Goal: Task Accomplishment & Management: Use online tool/utility

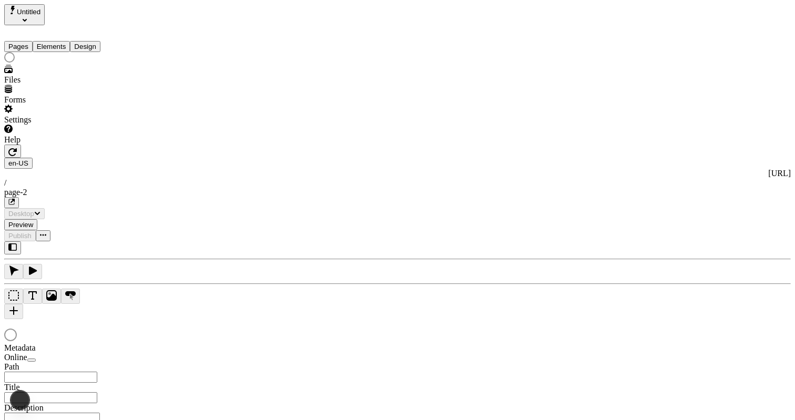
type input "/page-2"
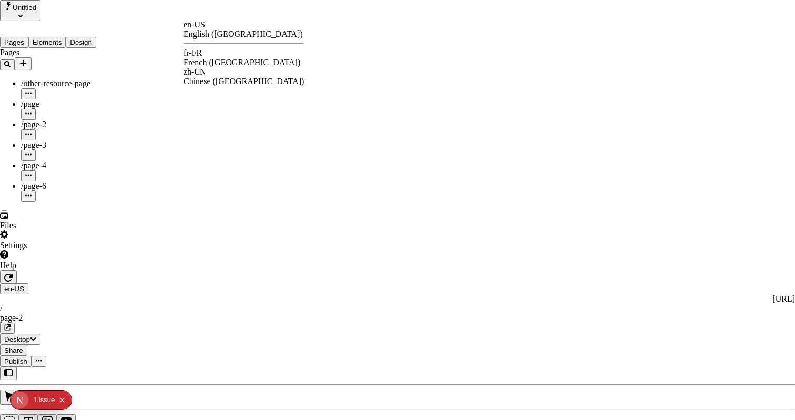
click at [220, 49] on div "fr-FR French (France)" at bounding box center [244, 57] width 120 height 19
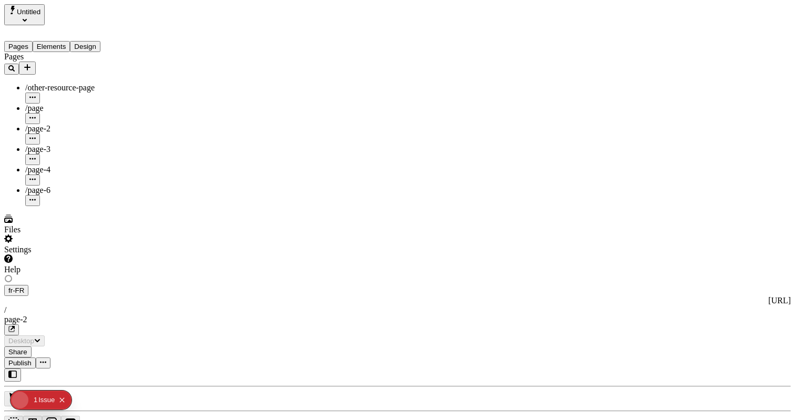
type input "The Great Translation Adventure"
type textarea "This is my French localized description. If it were empty, it would not appear …"
type input "/exploration-of-translations"
click at [149, 371] on div "J" at bounding box center [397, 414] width 787 height 87
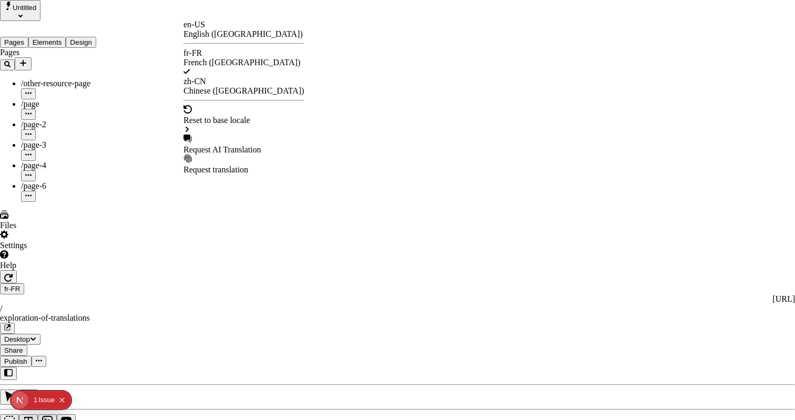
click at [242, 135] on div "Request AI Translation" at bounding box center [244, 145] width 120 height 20
checkbox input "true"
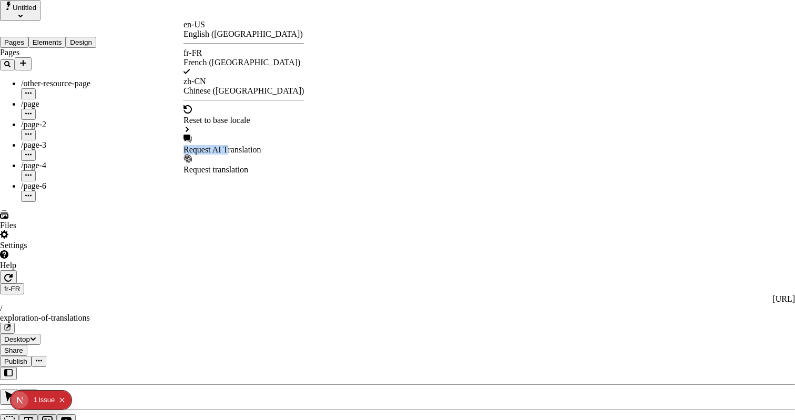
checkbox input "true"
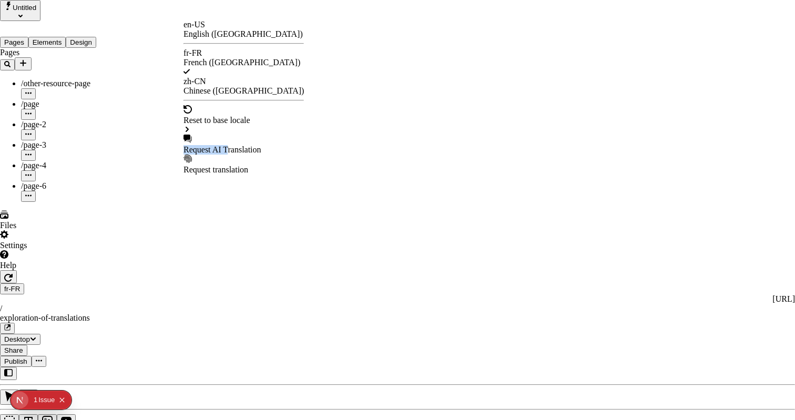
checkbox input "true"
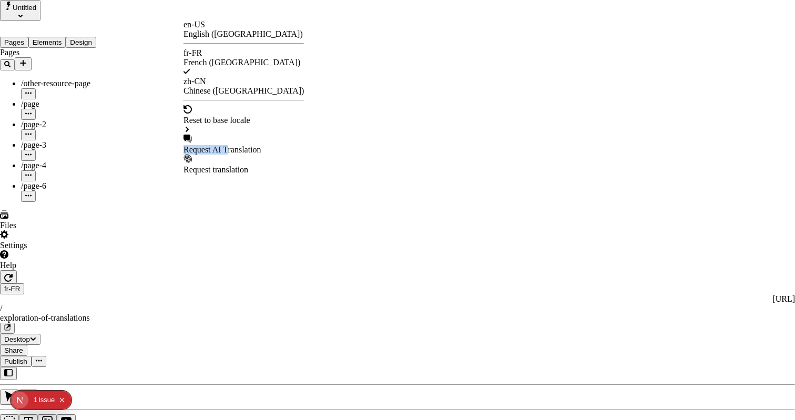
checkbox input "true"
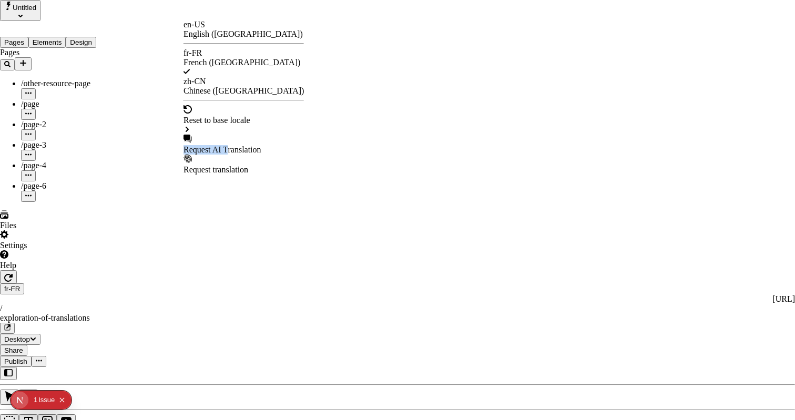
checkbox input "true"
checkbox input "false"
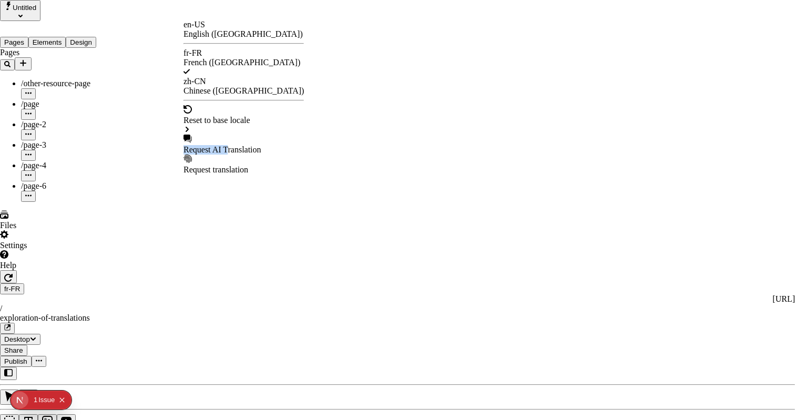
checkbox input "false"
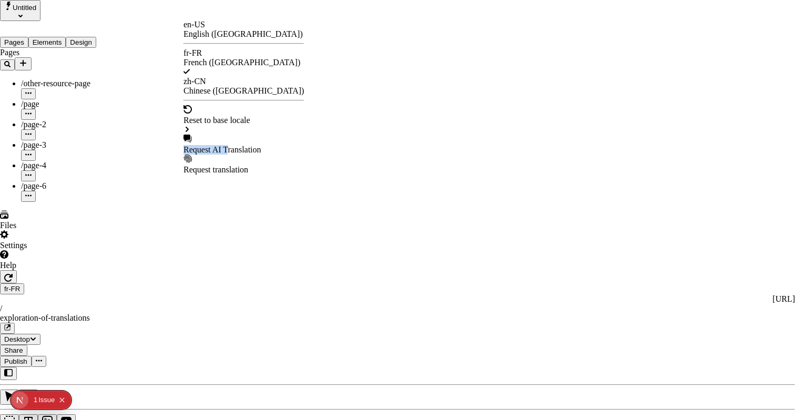
checkbox input "false"
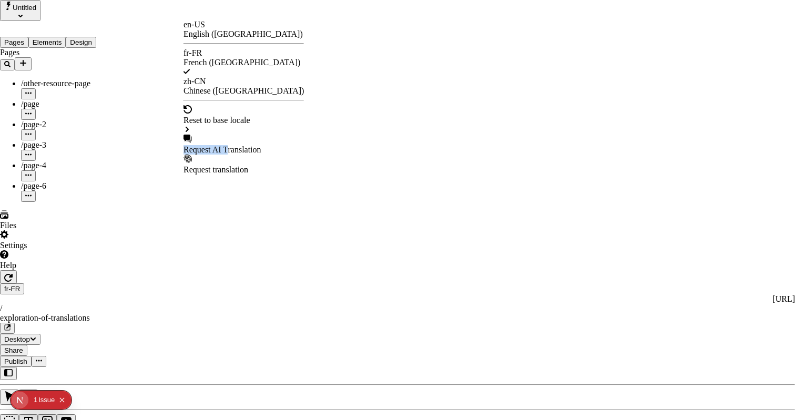
checkbox input "false"
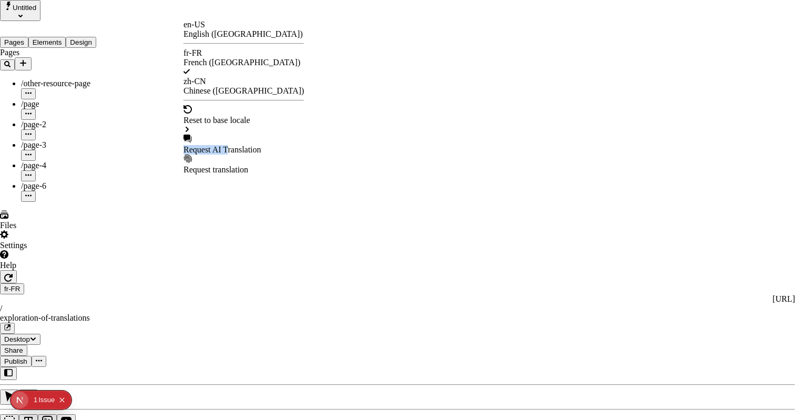
type input "/exploration-des-traductions"
type textarea "Ceci est ma description localisée en français. Si elle était vide, elle n'appar…"
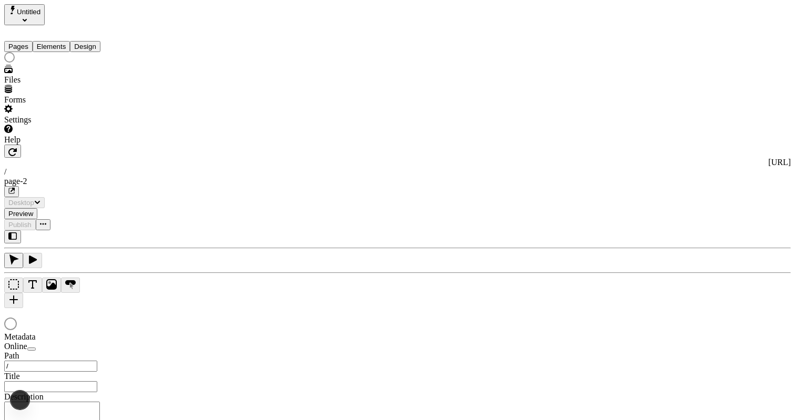
type input "/page-2"
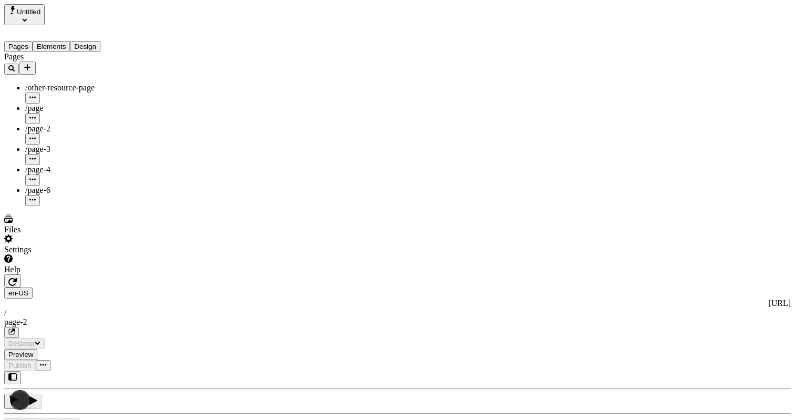
type input "/page-2"
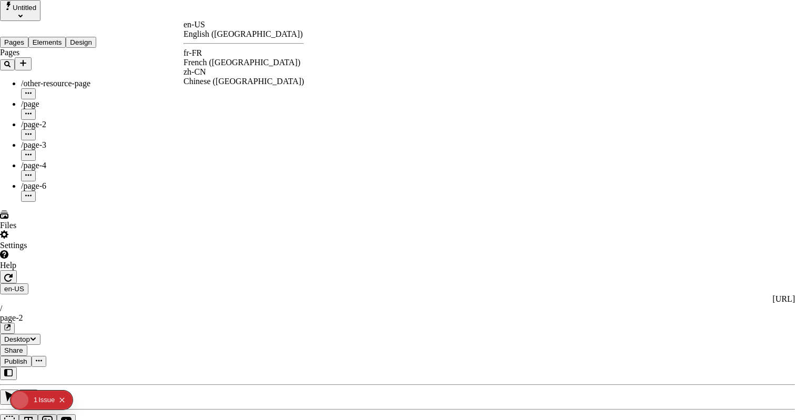
click at [219, 52] on div "fr-FR French (France)" at bounding box center [244, 57] width 120 height 19
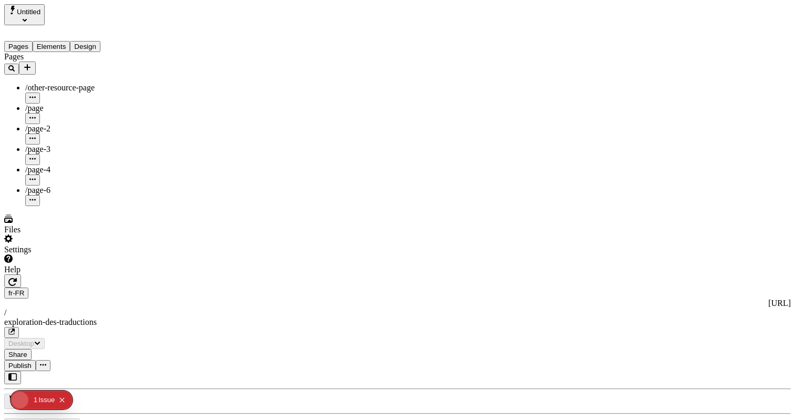
type input "/exploration-des-traductions"
type input "The Great Translation Adventure"
type textarea "Ceci est ma description localisée en français. Si elle était vide, elle n'appar…"
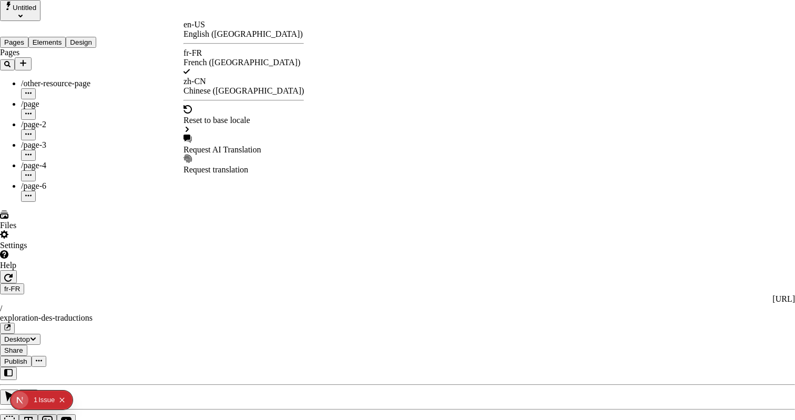
click at [227, 135] on div "Request AI Translation" at bounding box center [244, 145] width 120 height 20
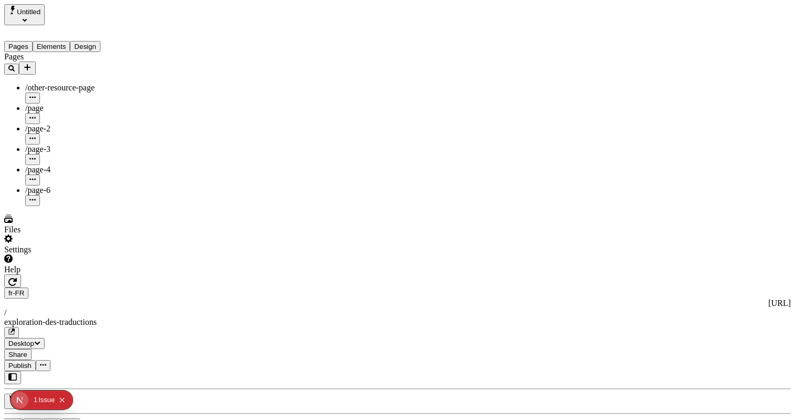
click at [50, 360] on button "button" at bounding box center [43, 365] width 15 height 11
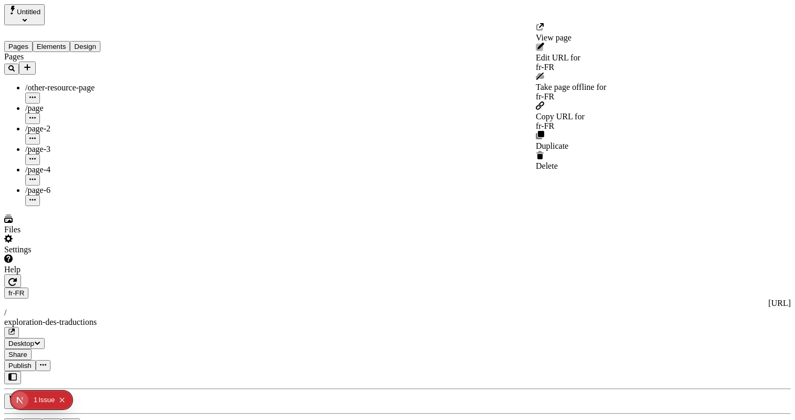
click at [50, 360] on button "button" at bounding box center [43, 365] width 15 height 11
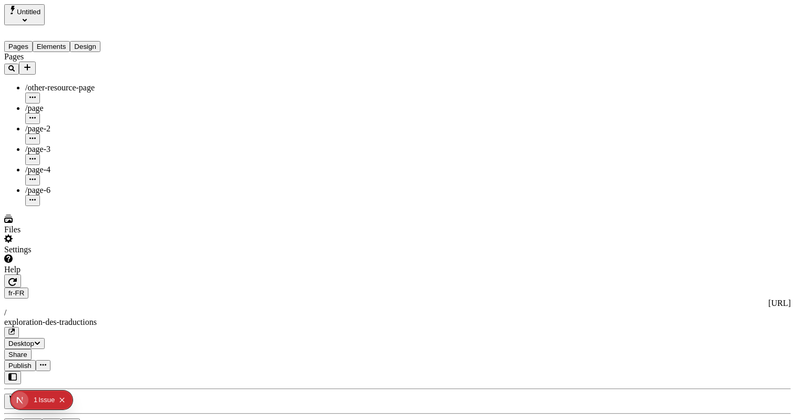
click at [32, 362] on span "Publish" at bounding box center [19, 366] width 23 height 8
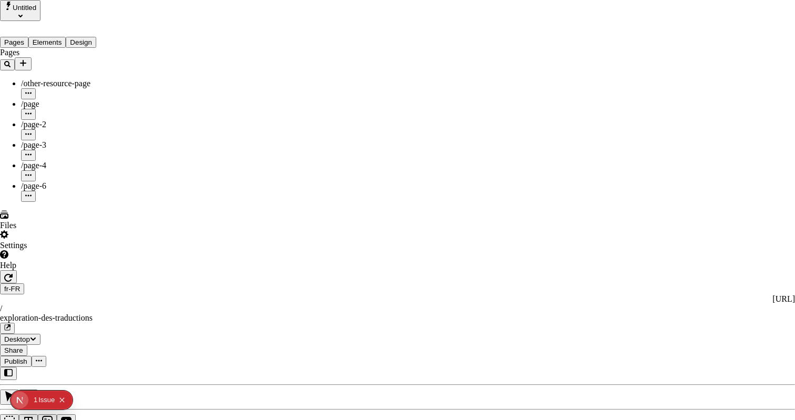
type textarea "This is my French localized description. If it were empty, it would not appear …"
type input "/exploration-of-translations"
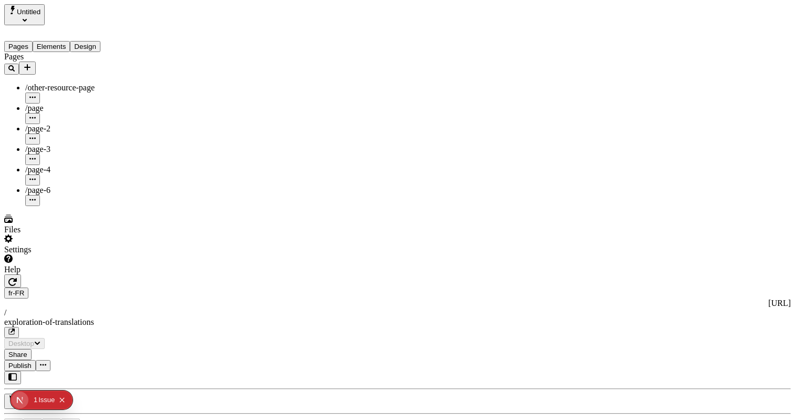
click at [156, 371] on div "J" at bounding box center [397, 414] width 787 height 87
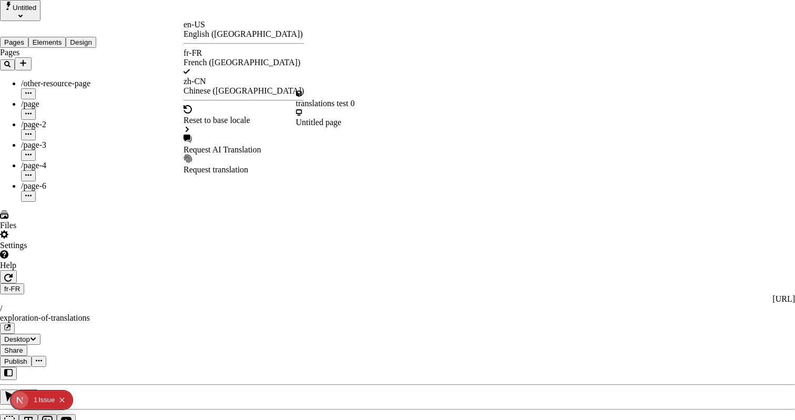
click at [221, 145] on div "Request AI Translation" at bounding box center [244, 149] width 120 height 9
drag, startPoint x: 285, startPoint y: 79, endPoint x: 291, endPoint y: 119, distance: 40.9
checkbox input "true"
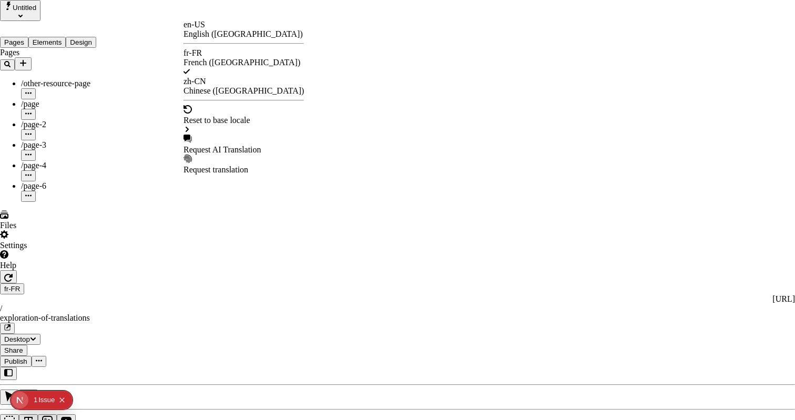
checkbox input "true"
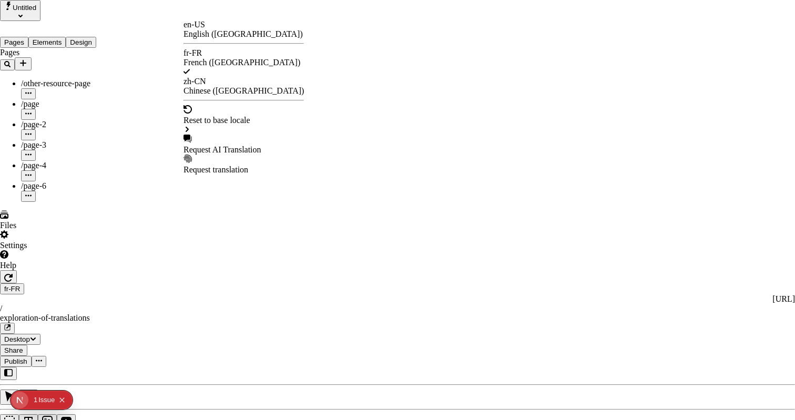
checkbox input "true"
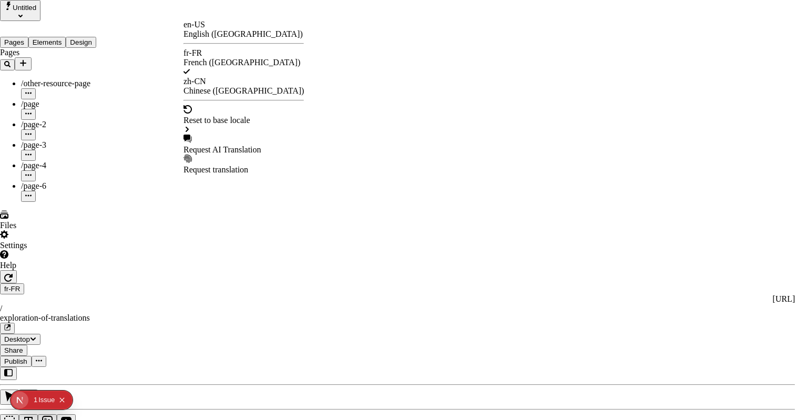
checkbox input "true"
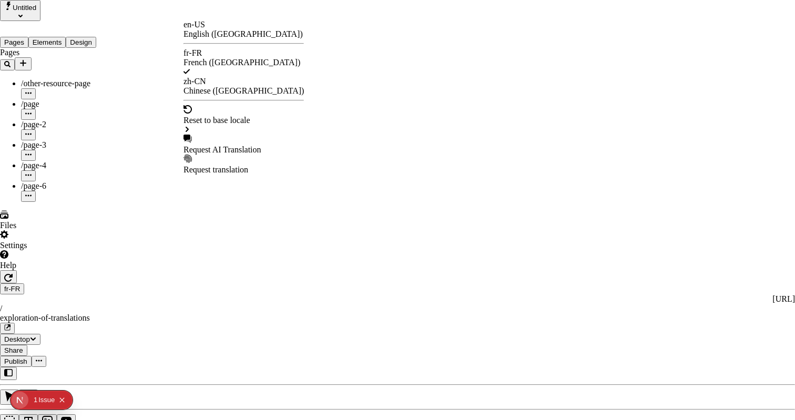
checkbox input "true"
drag, startPoint x: 282, startPoint y: 129, endPoint x: 282, endPoint y: 137, distance: 7.9
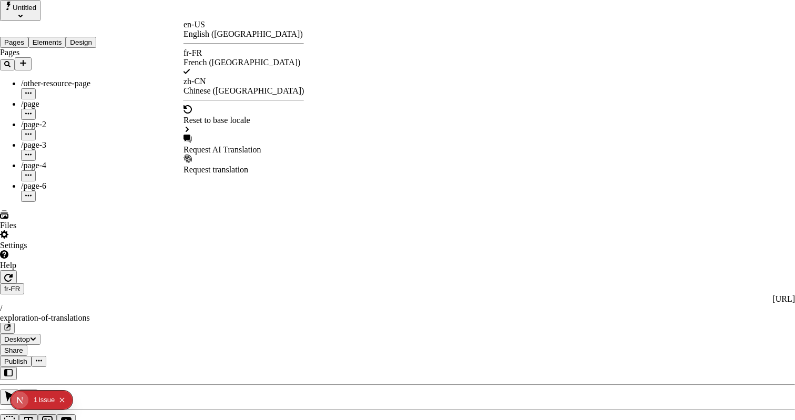
checkbox input "false"
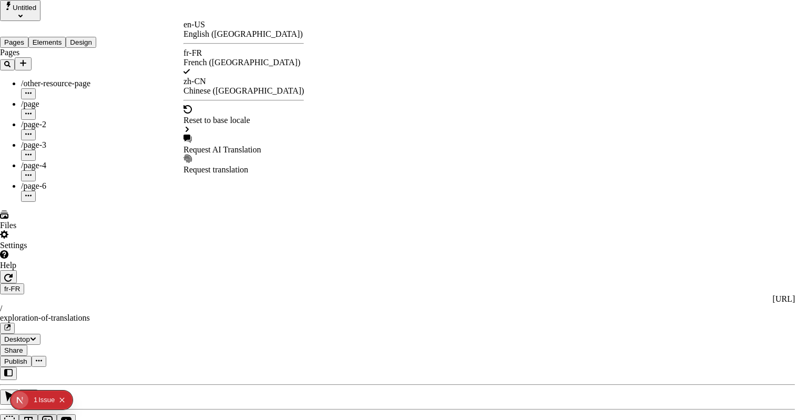
checkbox input "false"
drag, startPoint x: 283, startPoint y: 136, endPoint x: 283, endPoint y: 143, distance: 6.8
checkbox input "true"
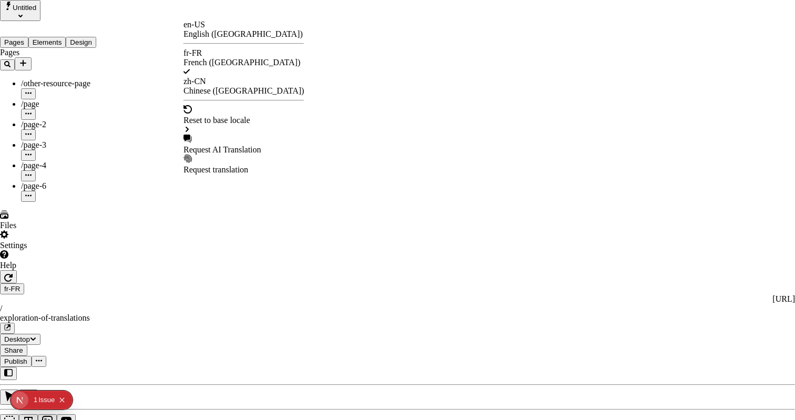
checkbox input "true"
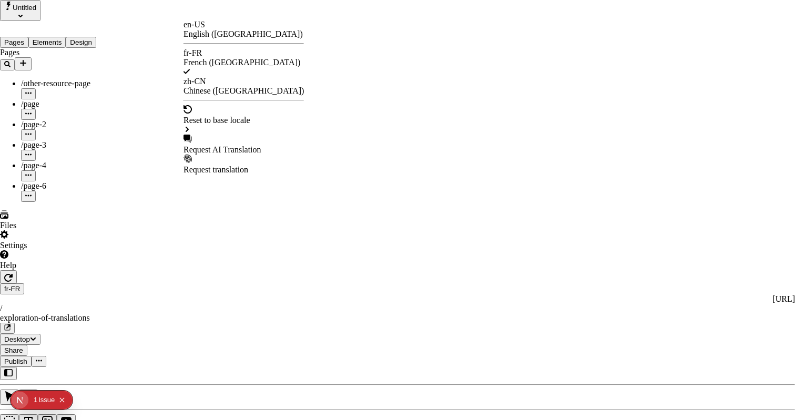
checkbox input "false"
drag, startPoint x: 284, startPoint y: 185, endPoint x: 298, endPoint y: 193, distance: 15.5
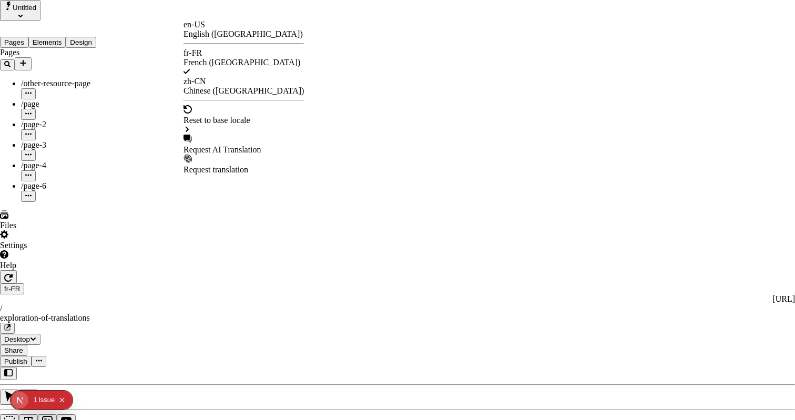
checkbox input "false"
type input "/exploration-des-traductions"
checkbox input "false"
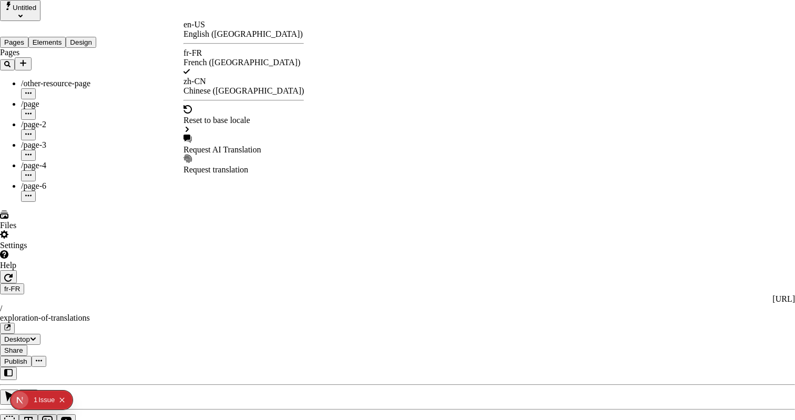
checkbox input "false"
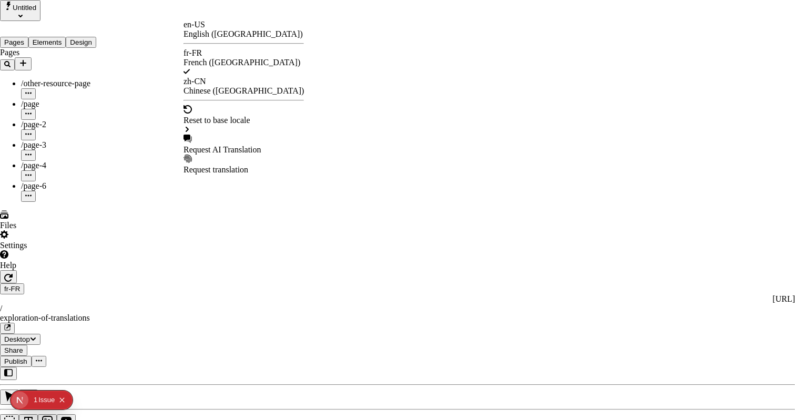
checkbox input "false"
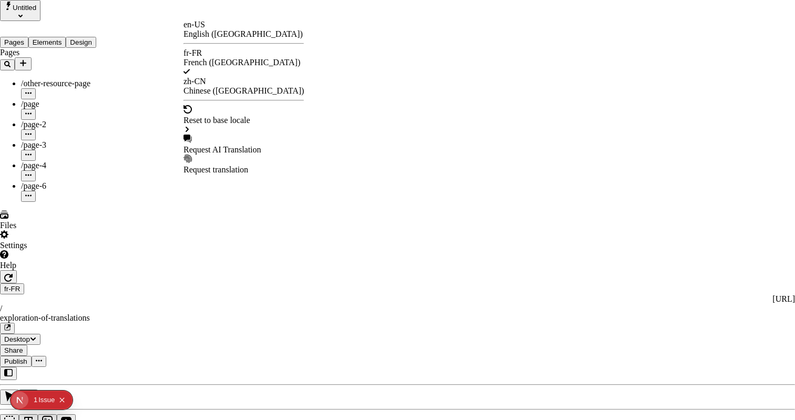
checkbox input "false"
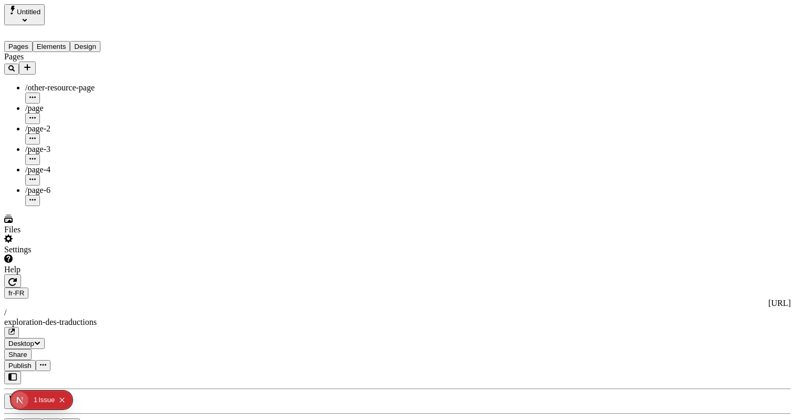
drag, startPoint x: 326, startPoint y: 411, endPoint x: 407, endPoint y: 411, distance: 81.0
click at [32, 362] on span "Publish" at bounding box center [19, 366] width 23 height 8
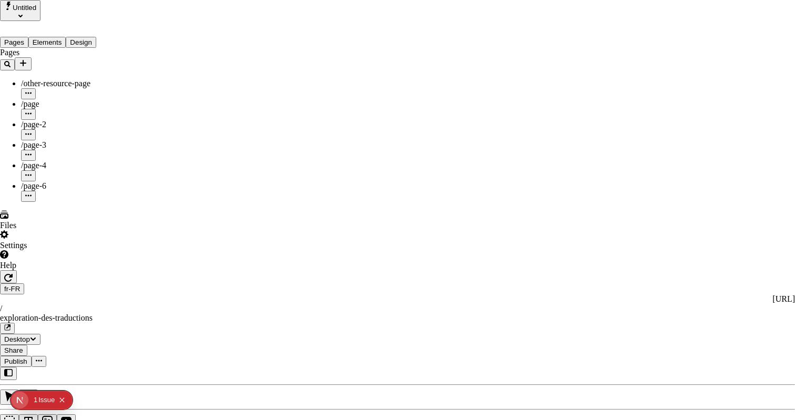
type textarea "This is my French localized description. If it were empty, it would not appear …"
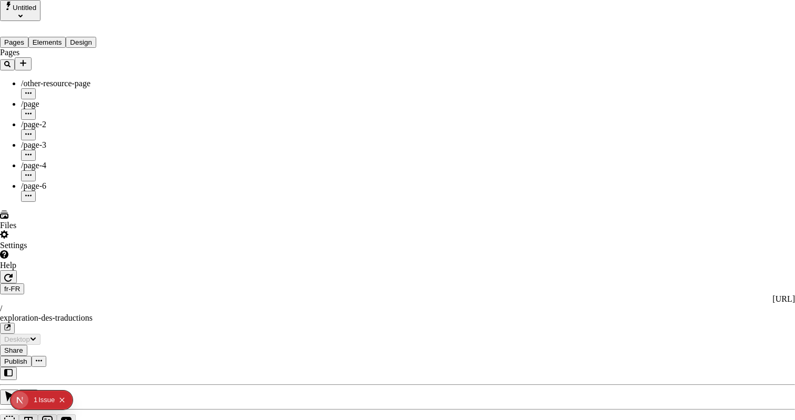
type input "/exploration-of-translations"
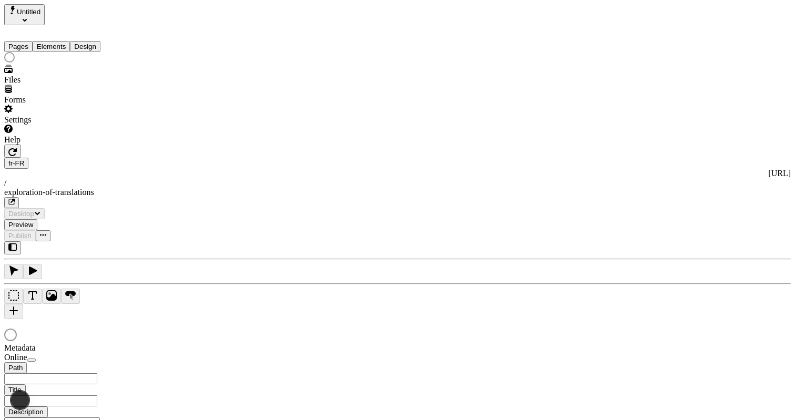
type input "The Great Translation Adventure"
type input "/exploration-of-translations"
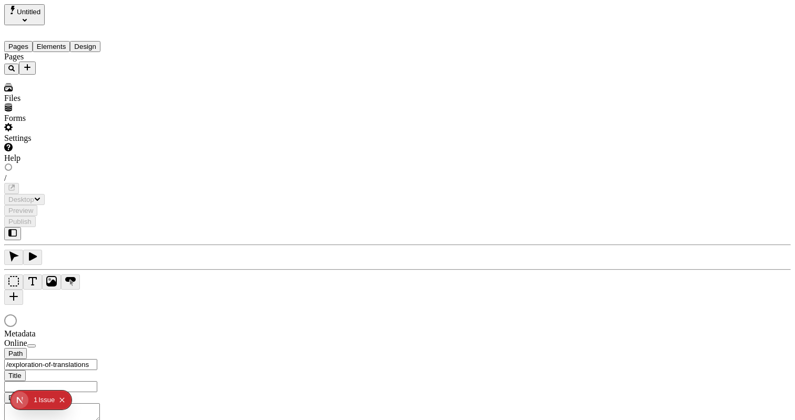
type input "The Great Translation Adventure"
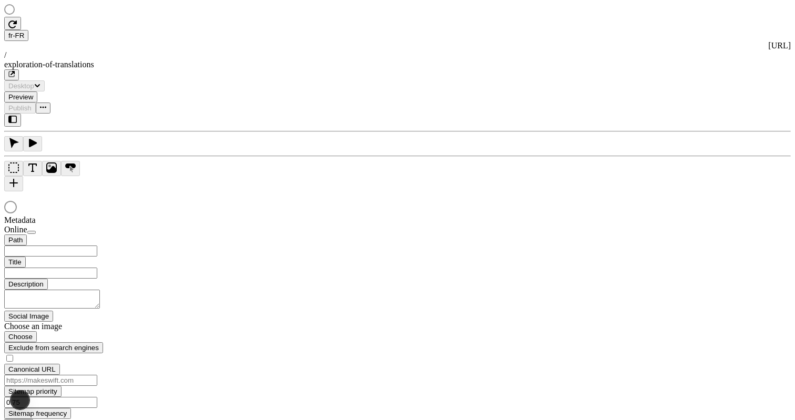
type input "/exploration-of-translations"
type input "The Great Translation Adventure"
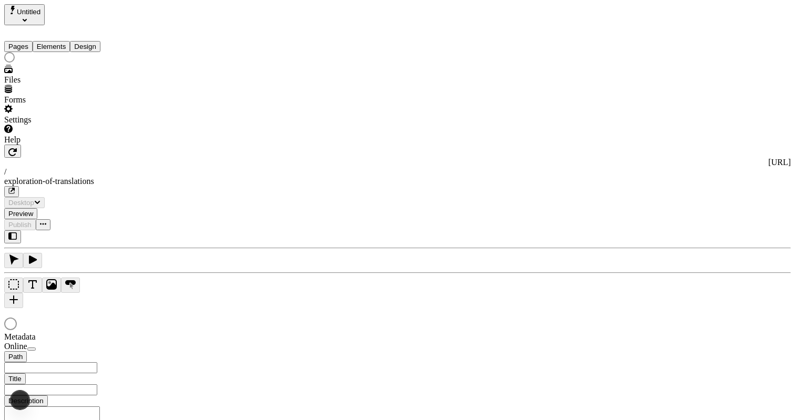
type input "/exploration-of-translations"
type input "The Great Translation Adventure"
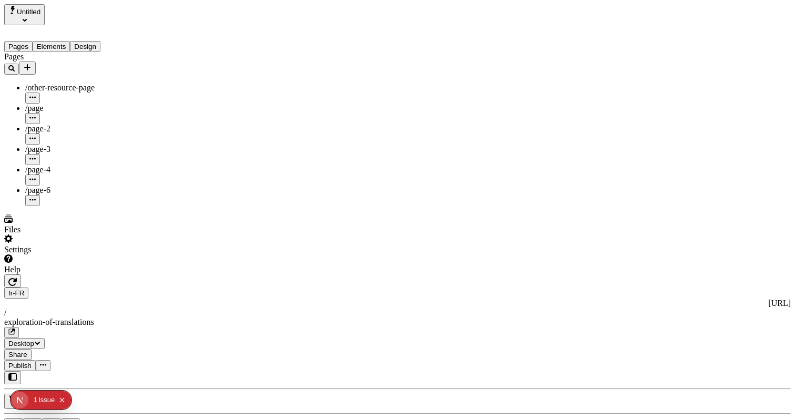
click at [59, 104] on div "/page" at bounding box center [82, 108] width 114 height 9
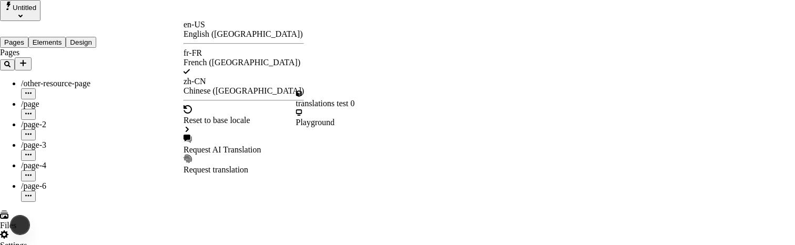
click at [230, 135] on div "Request AI Translation" at bounding box center [244, 145] width 120 height 20
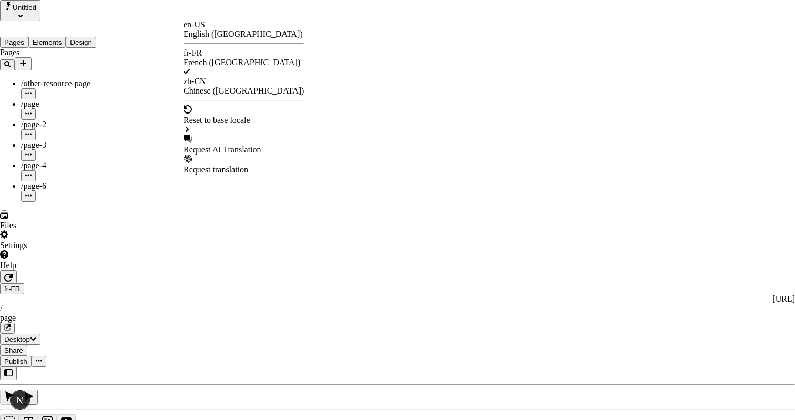
drag, startPoint x: 348, startPoint y: 45, endPoint x: 289, endPoint y: 44, distance: 58.9
drag, startPoint x: 339, startPoint y: 44, endPoint x: 275, endPoint y: 44, distance: 64.2
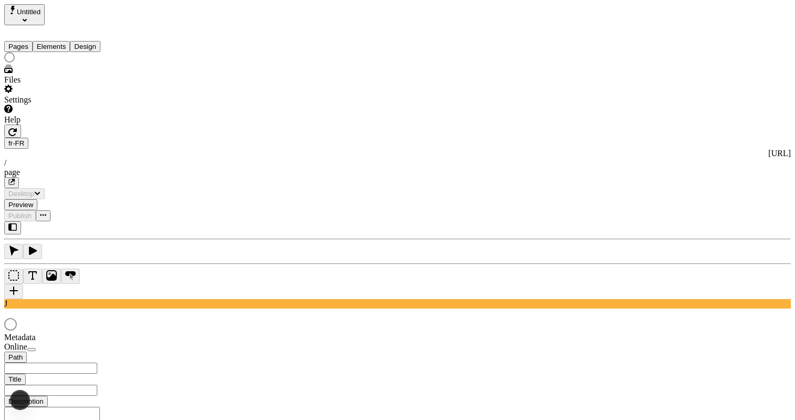
type input "/page"
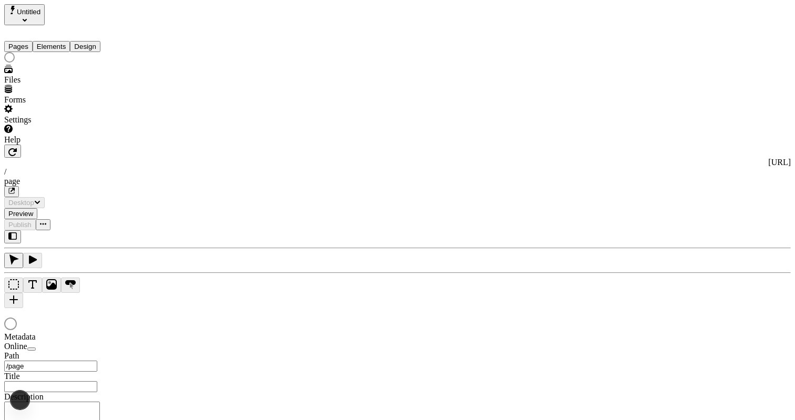
type input "/page"
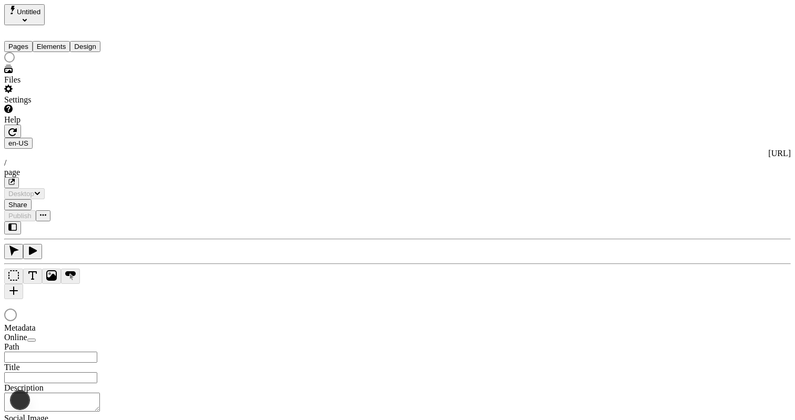
type input "/page"
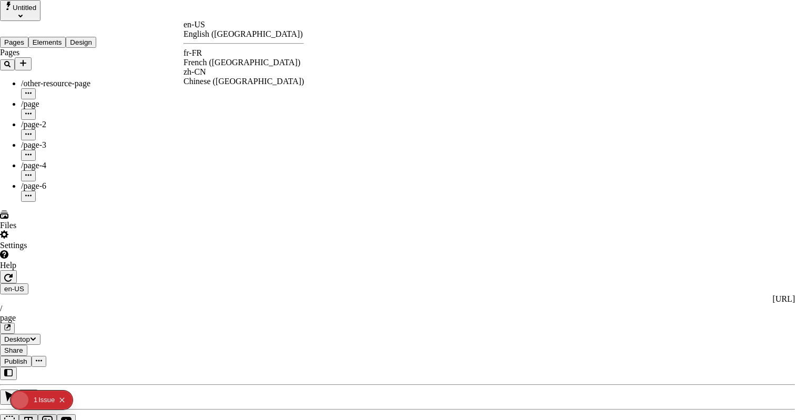
click at [219, 55] on div "fr-FR French ([GEOGRAPHIC_DATA])" at bounding box center [244, 57] width 120 height 19
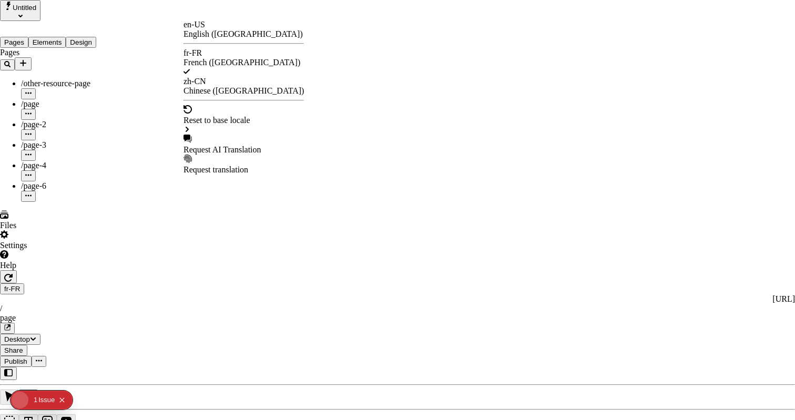
click at [219, 145] on div "Request AI Translation" at bounding box center [244, 149] width 120 height 9
drag, startPoint x: 309, startPoint y: 78, endPoint x: 377, endPoint y: 78, distance: 68.4
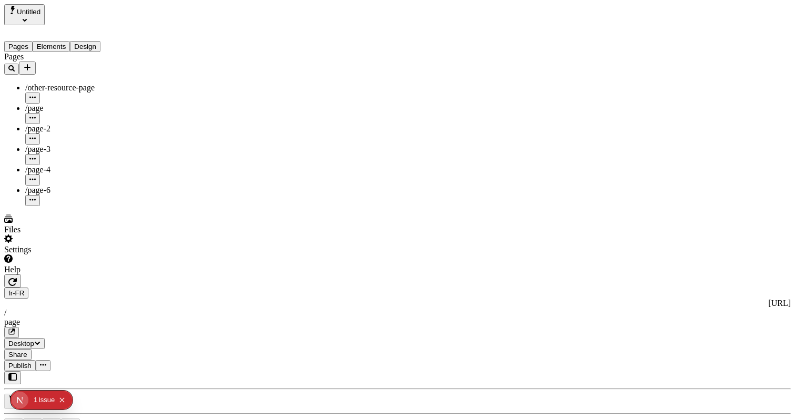
click at [48, 124] on span "/page-2" at bounding box center [37, 128] width 25 height 9
type input "The Great Translation Adventure"
type textarea "This is my French localized description. If it were empty, it would not appear …"
type input "/exploration-of-translations"
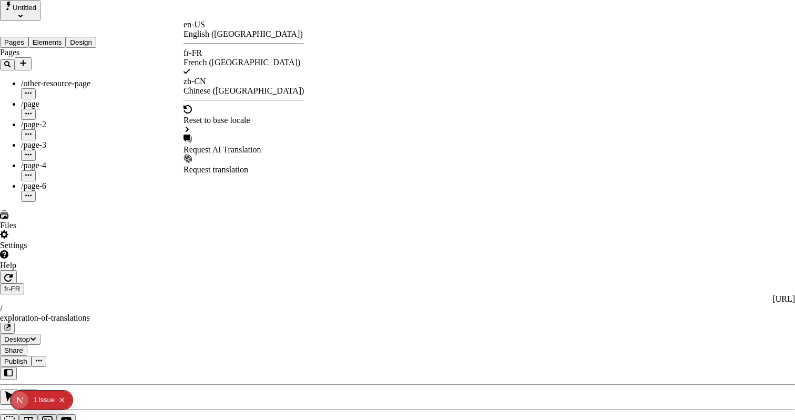
click at [232, 145] on div "Request AI Translation" at bounding box center [244, 149] width 120 height 9
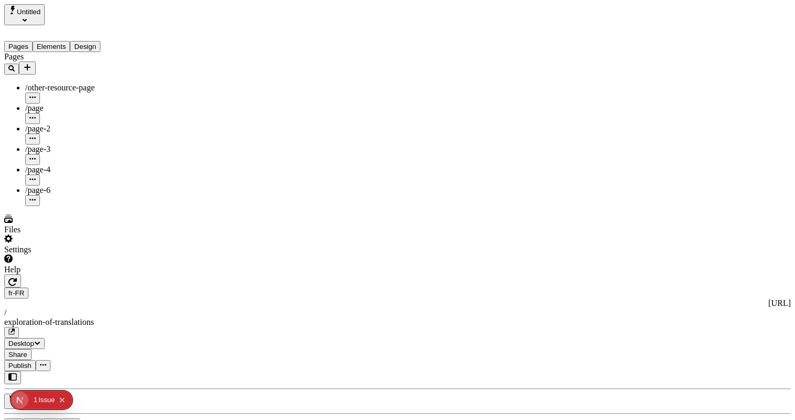
click at [74, 104] on div "/page" at bounding box center [82, 108] width 114 height 9
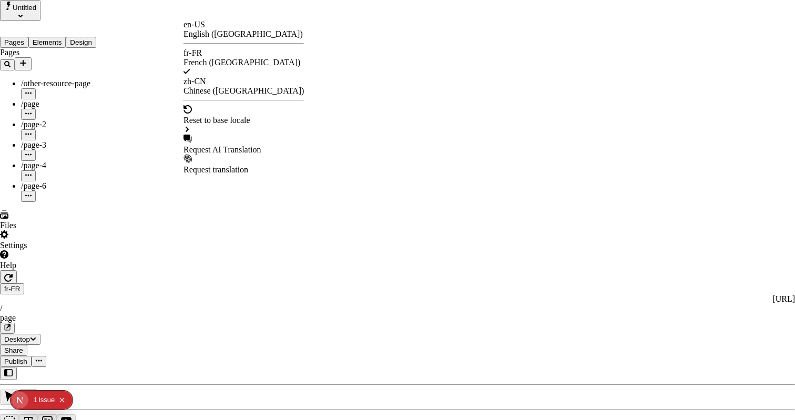
click at [226, 145] on div "Request AI Translation" at bounding box center [244, 149] width 120 height 9
drag, startPoint x: 312, startPoint y: 78, endPoint x: 433, endPoint y: 83, distance: 121.1
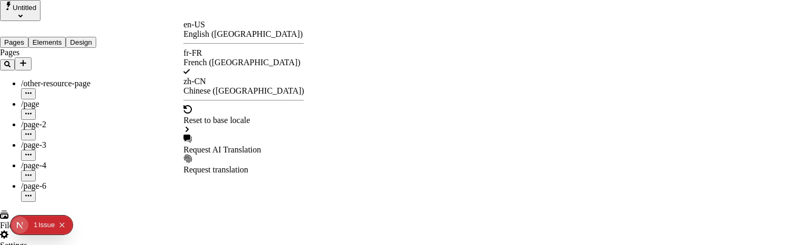
click at [211, 145] on div "Request AI Translation" at bounding box center [244, 149] width 120 height 9
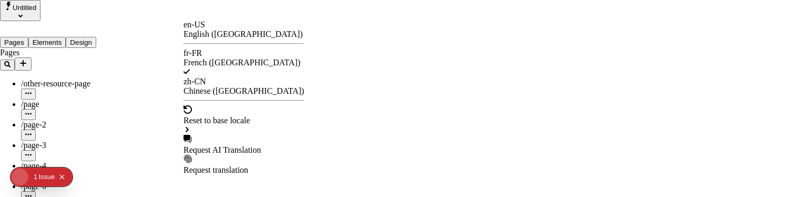
click at [231, 135] on div "Request AI Translation" at bounding box center [244, 145] width 120 height 20
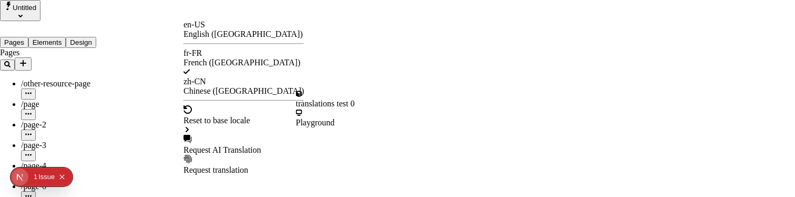
click at [230, 116] on div "Reset to base locale" at bounding box center [244, 120] width 120 height 9
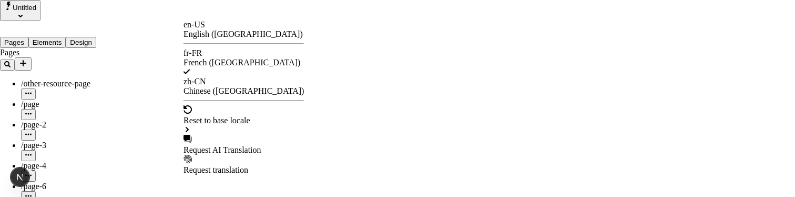
click at [223, 145] on div "Request AI Translation" at bounding box center [244, 149] width 120 height 9
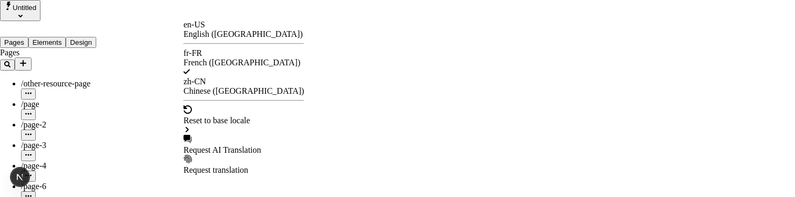
click at [225, 145] on div "Request AI Translation" at bounding box center [244, 149] width 120 height 9
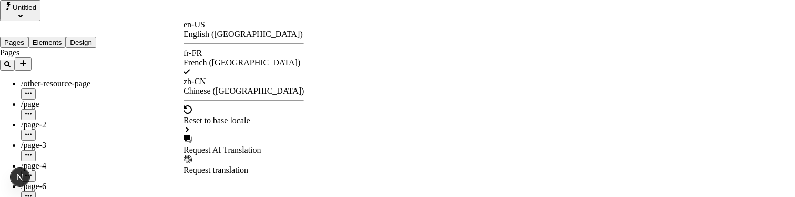
click at [221, 145] on div "Request AI Translation" at bounding box center [244, 149] width 120 height 9
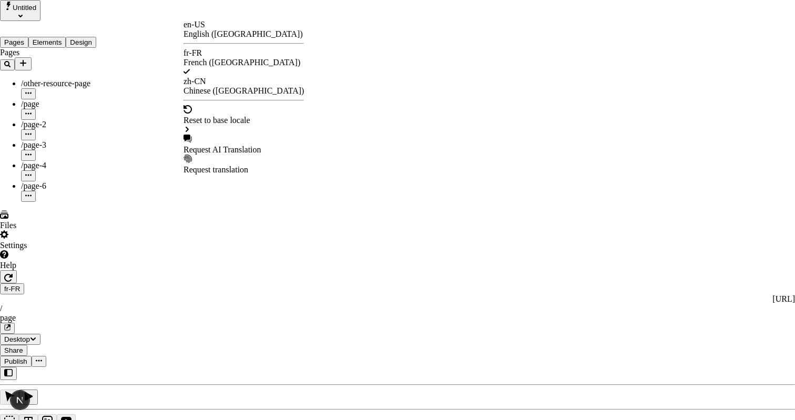
click at [250, 34] on div "English ([GEOGRAPHIC_DATA])" at bounding box center [244, 33] width 120 height 9
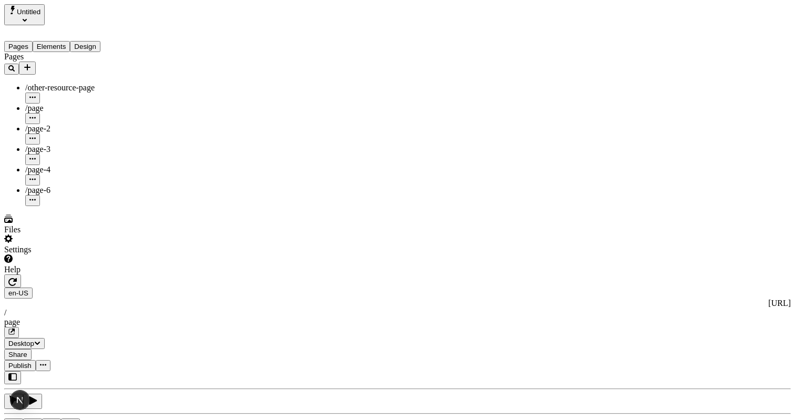
type textarea "This is some text on the base locale page that I'm not very happy with."
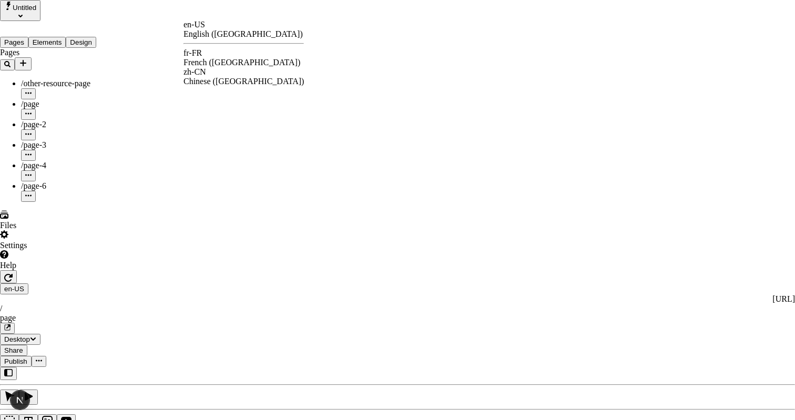
click at [226, 50] on div "fr-FR French ([GEOGRAPHIC_DATA])" at bounding box center [244, 57] width 120 height 19
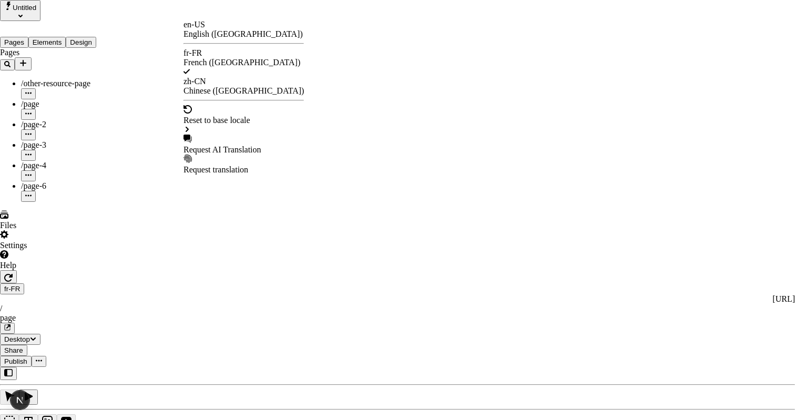
click at [227, 145] on div "Request AI Translation" at bounding box center [244, 149] width 120 height 9
drag, startPoint x: 333, startPoint y: 211, endPoint x: 285, endPoint y: 211, distance: 48.4
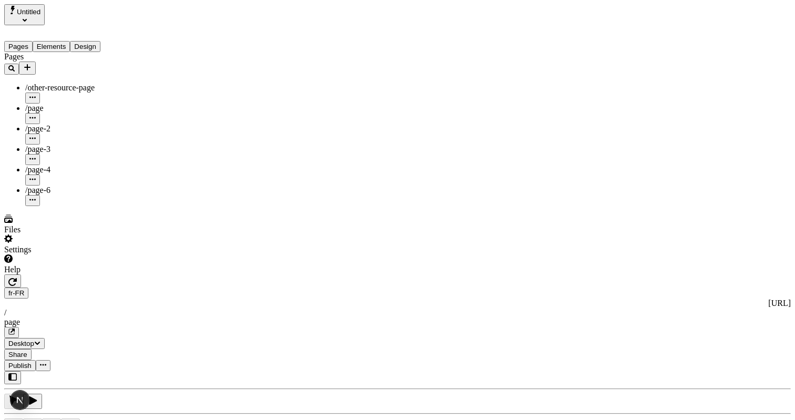
click at [199, 288] on div "fr-FR http://localhost:3001/fr-FR / page" at bounding box center [397, 313] width 787 height 50
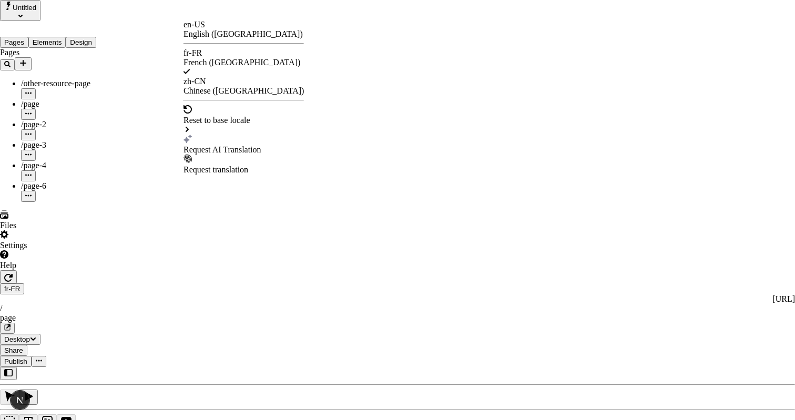
click at [217, 105] on div "Reset to base locale" at bounding box center [244, 119] width 120 height 29
click at [219, 145] on div "Request AI Translation" at bounding box center [244, 149] width 120 height 9
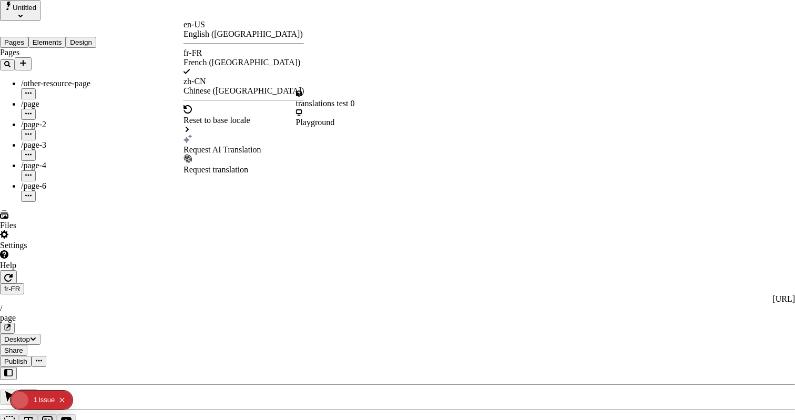
click at [228, 135] on div "Request AI Translation" at bounding box center [244, 145] width 120 height 20
click at [234, 145] on div "Request AI Translation" at bounding box center [244, 149] width 120 height 9
drag, startPoint x: 324, startPoint y: 195, endPoint x: 379, endPoint y: 262, distance: 86.3
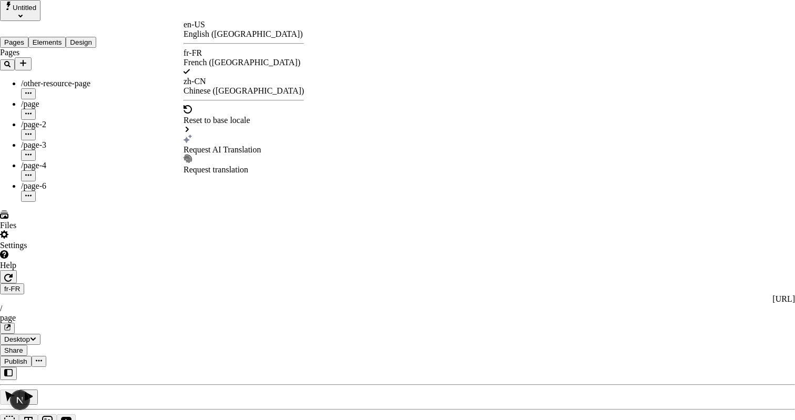
click at [218, 145] on div "Request AI Translation" at bounding box center [244, 149] width 120 height 9
drag, startPoint x: 336, startPoint y: 171, endPoint x: 302, endPoint y: 171, distance: 33.1
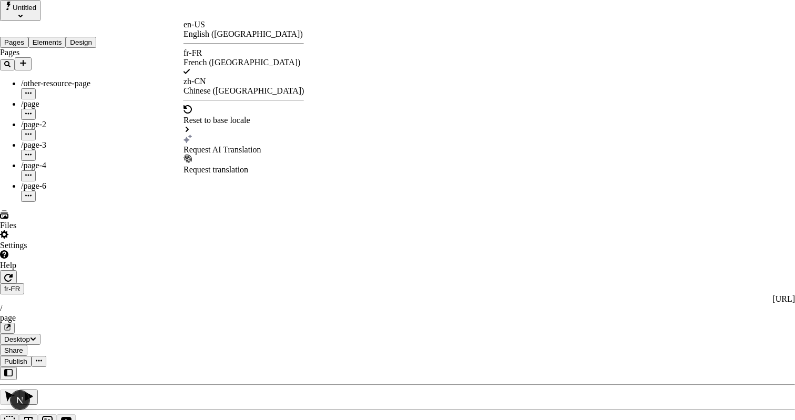
drag, startPoint x: 371, startPoint y: 224, endPoint x: 337, endPoint y: 198, distance: 42.8
drag, startPoint x: 289, startPoint y: 184, endPoint x: 335, endPoint y: 185, distance: 45.8
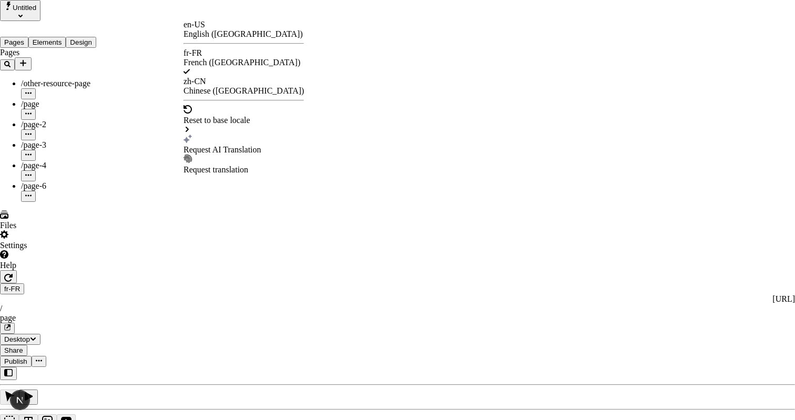
checkbox input "true"
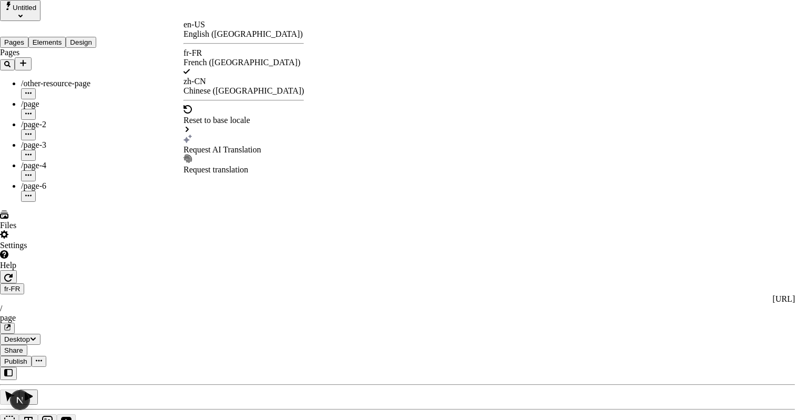
checkbox input "true"
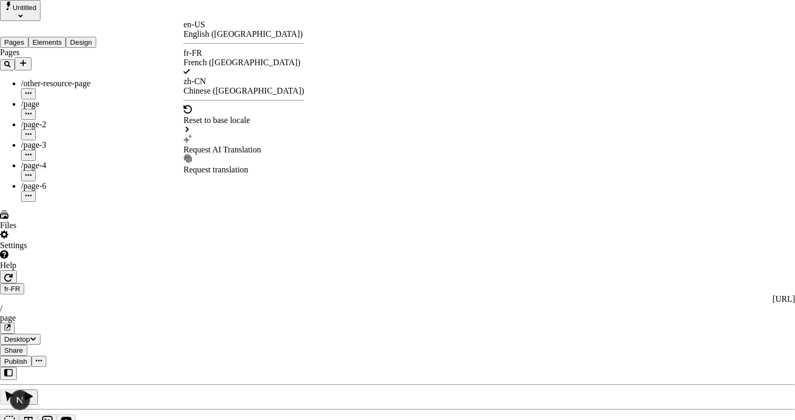
checkbox input "false"
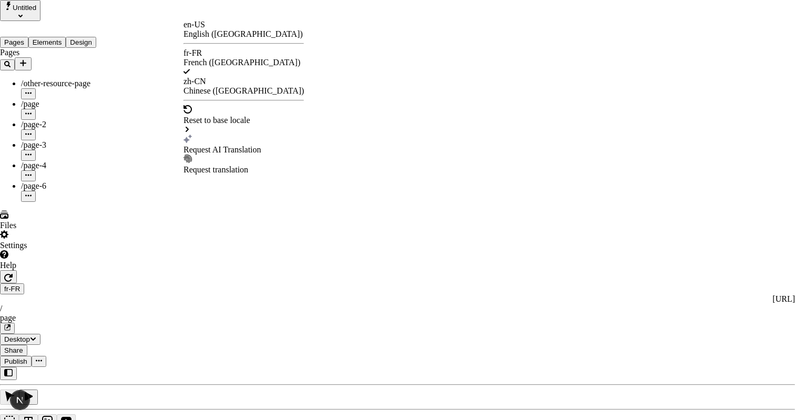
checkbox input "false"
checkbox input "true"
drag, startPoint x: 283, startPoint y: 132, endPoint x: 284, endPoint y: 125, distance: 6.9
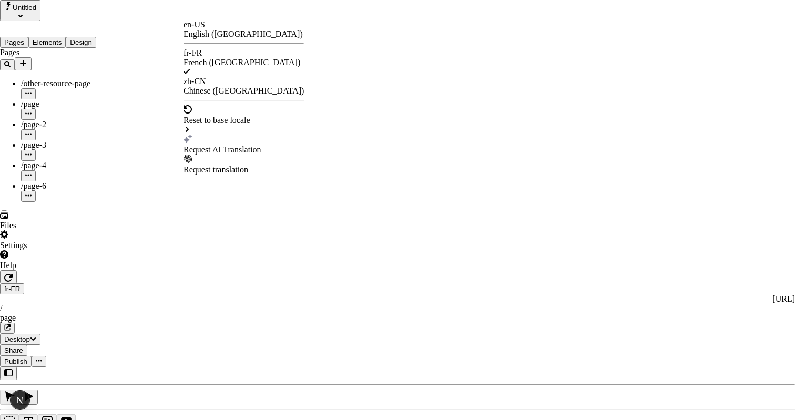
checkbox input "true"
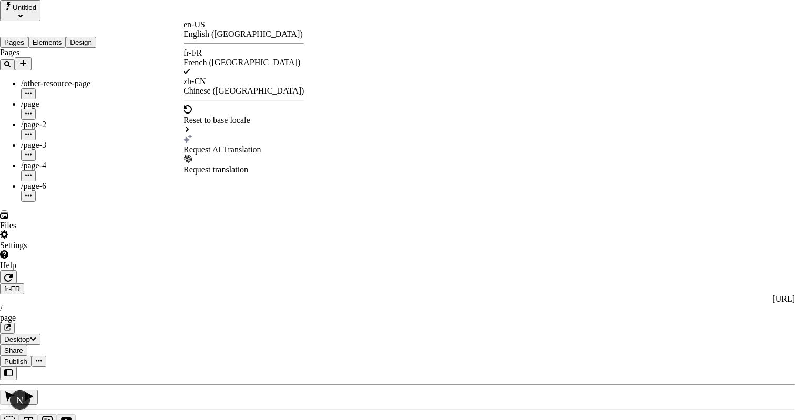
checkbox input "true"
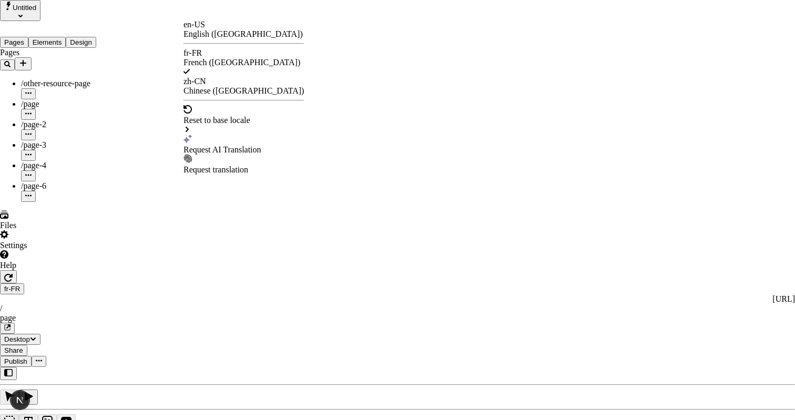
checkbox input "false"
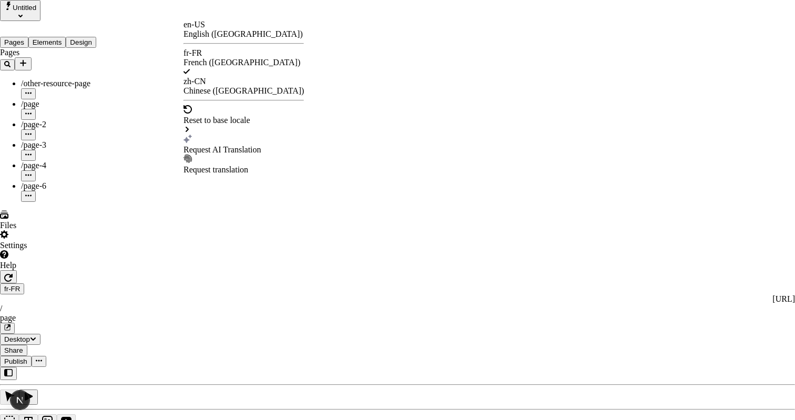
checkbox input "false"
drag, startPoint x: 301, startPoint y: 180, endPoint x: 364, endPoint y: 183, distance: 63.2
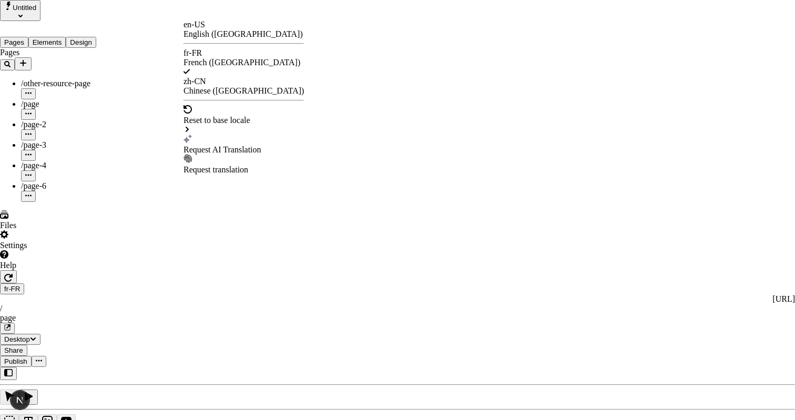
drag, startPoint x: 323, startPoint y: 79, endPoint x: 363, endPoint y: 81, distance: 39.5
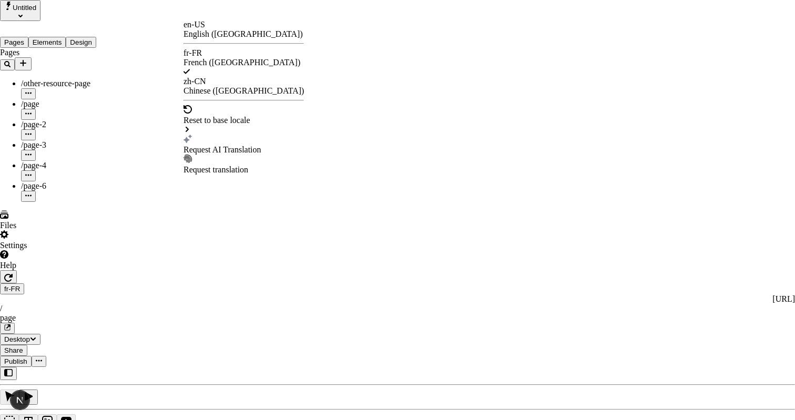
drag, startPoint x: 367, startPoint y: 178, endPoint x: 402, endPoint y: 177, distance: 34.7
drag, startPoint x: 315, startPoint y: 192, endPoint x: 359, endPoint y: 201, distance: 45.2
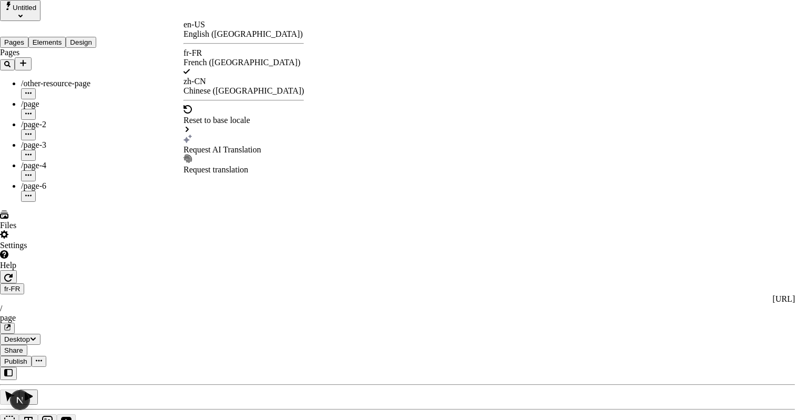
drag, startPoint x: 445, startPoint y: 269, endPoint x: 445, endPoint y: 96, distance: 172.5
